Goal: Information Seeking & Learning: Learn about a topic

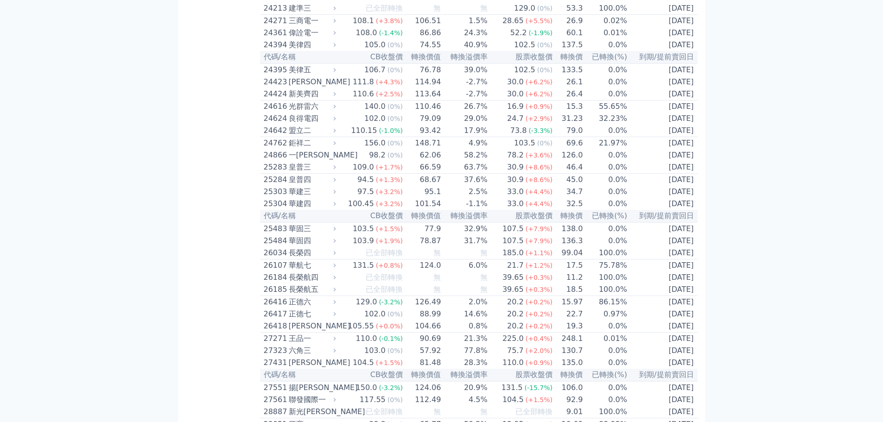
scroll to position [822, 0]
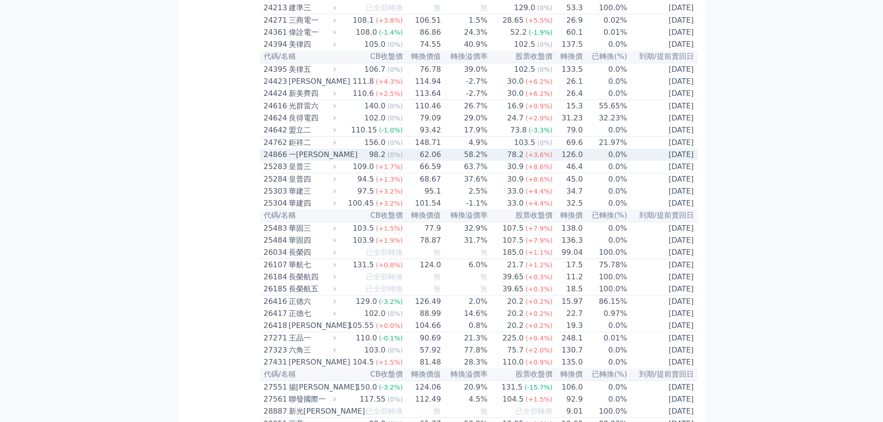
click at [299, 160] on div "一[PERSON_NAME]" at bounding box center [311, 154] width 45 height 11
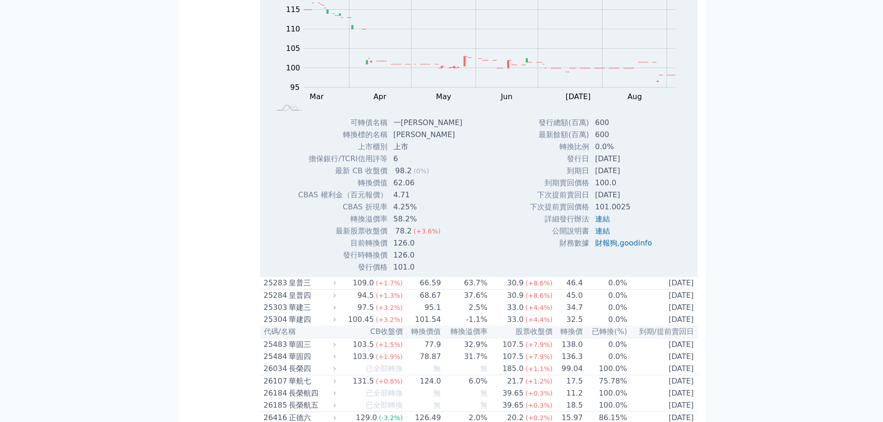
scroll to position [1008, 0]
drag, startPoint x: 606, startPoint y: 240, endPoint x: 624, endPoint y: 240, distance: 17.2
click at [624, 177] on td "[DATE]" at bounding box center [625, 171] width 70 height 12
click at [609, 165] on td "[DATE]" at bounding box center [625, 159] width 70 height 12
drag, startPoint x: 394, startPoint y: 314, endPoint x: 422, endPoint y: 313, distance: 27.8
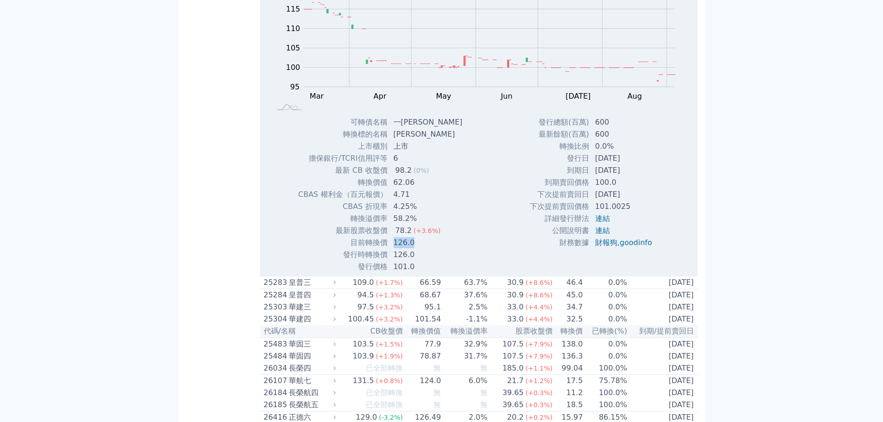
click at [422, 249] on td "126.0" at bounding box center [429, 243] width 82 height 12
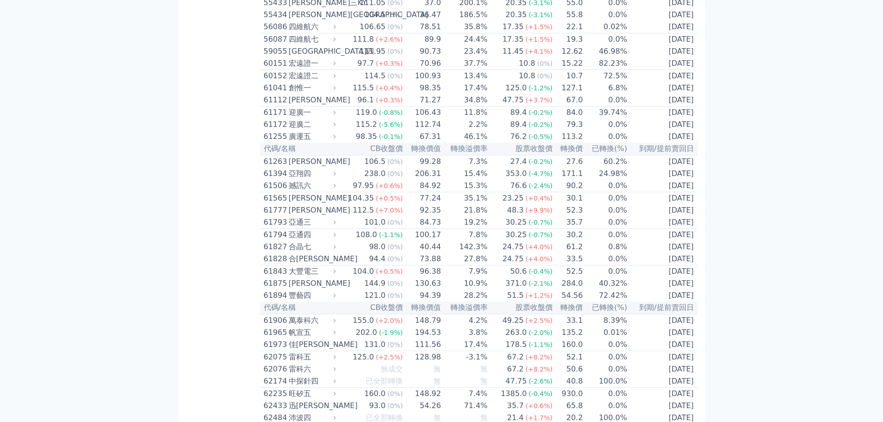
scroll to position [3577, 0]
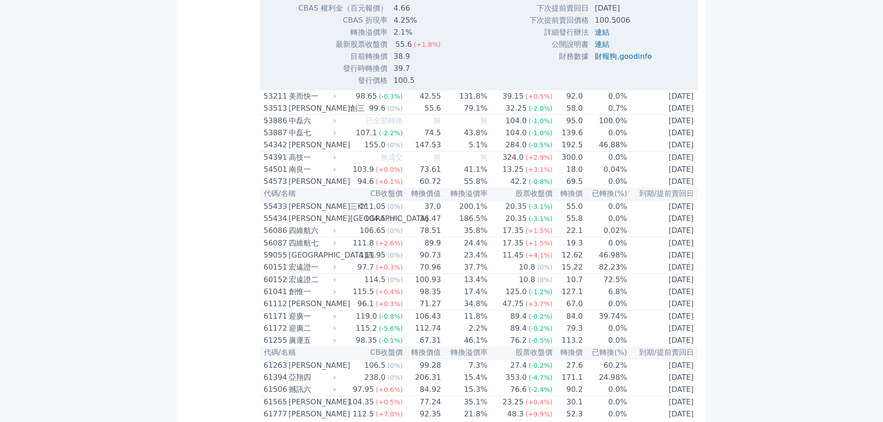
scroll to position [3674, 0]
drag, startPoint x: 398, startPoint y: 292, endPoint x: 423, endPoint y: 291, distance: 25.1
click at [423, 62] on td "38.9" at bounding box center [420, 56] width 65 height 12
drag, startPoint x: 414, startPoint y: 293, endPoint x: 391, endPoint y: 292, distance: 23.2
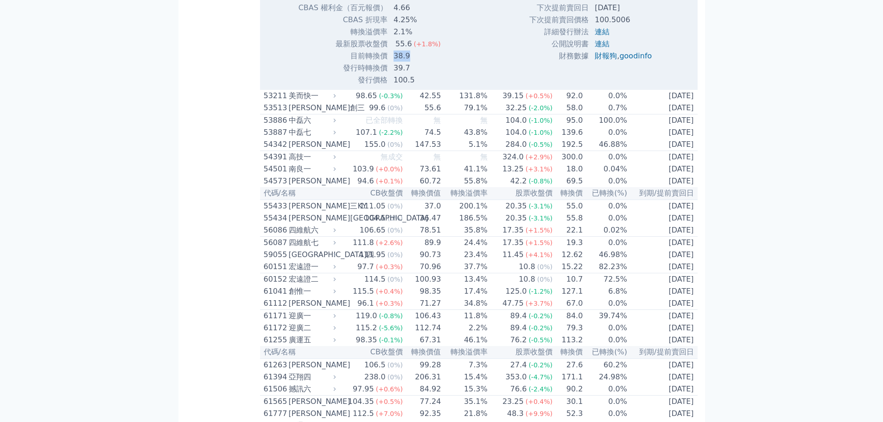
click at [391, 62] on td "38.9" at bounding box center [420, 56] width 65 height 12
drag, startPoint x: 595, startPoint y: 182, endPoint x: 616, endPoint y: 184, distance: 20.9
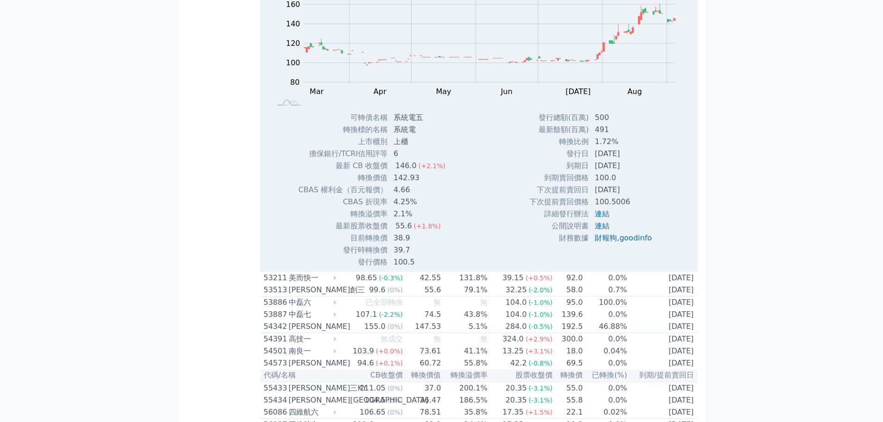
scroll to position [3491, 0]
